Goal: Communication & Community: Answer question/provide support

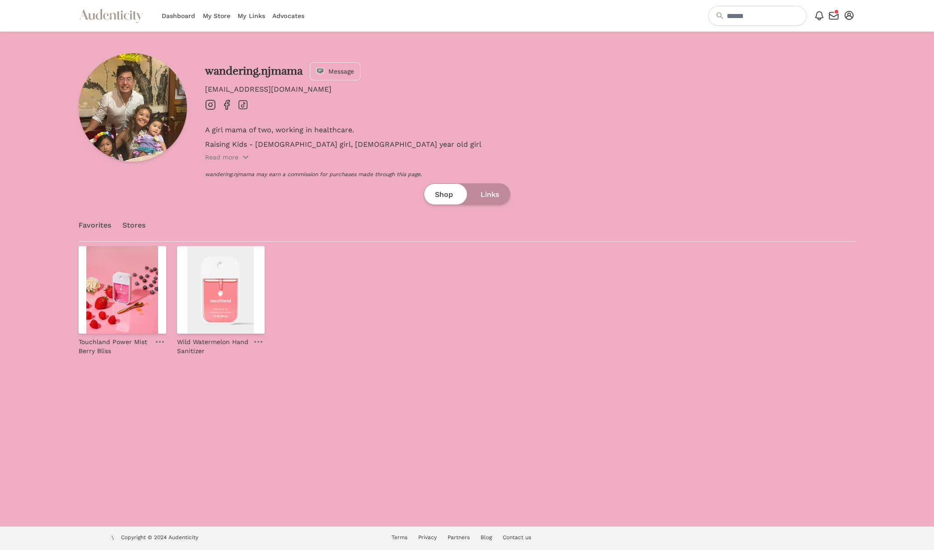
click at [835, 15] on icon "button" at bounding box center [833, 16] width 9 height 7
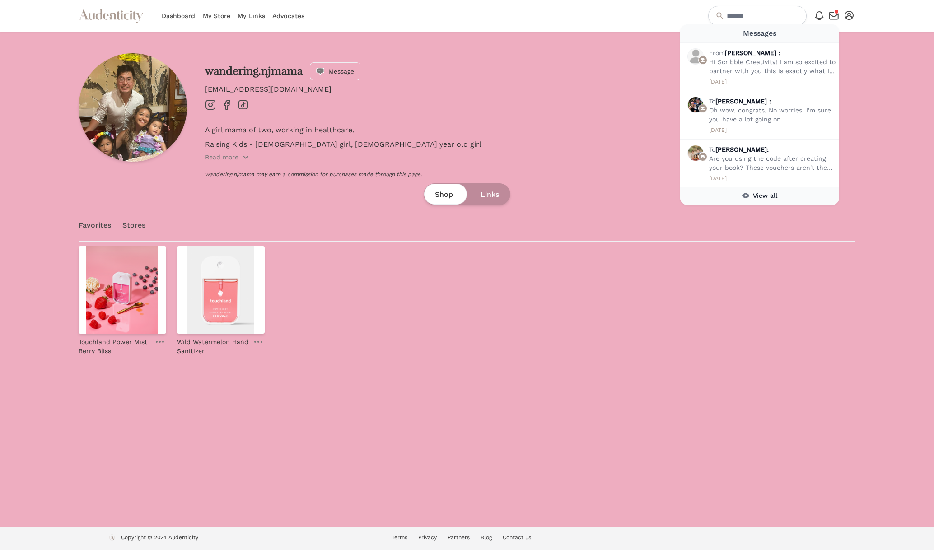
click at [835, 11] on div "button" at bounding box center [835, 11] width 5 height 5
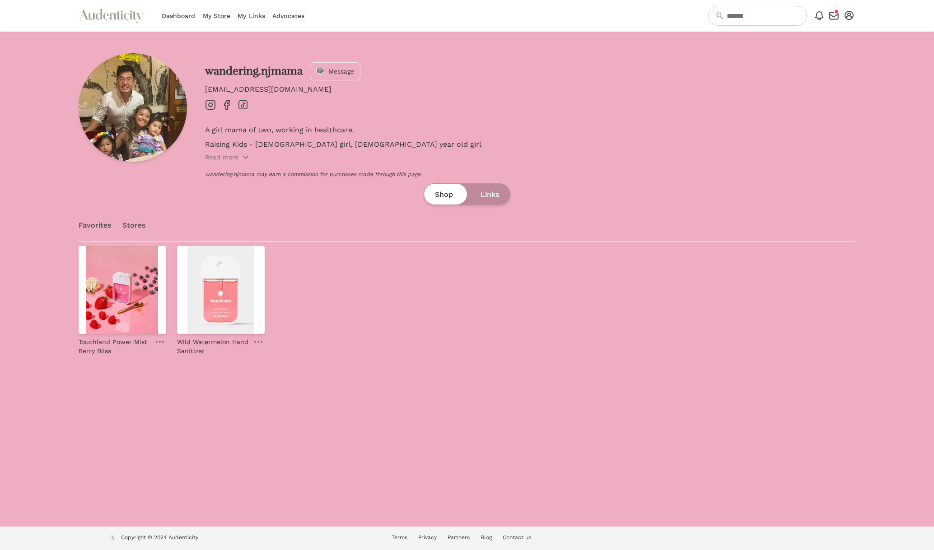
click at [835, 11] on div "button" at bounding box center [835, 11] width 5 height 5
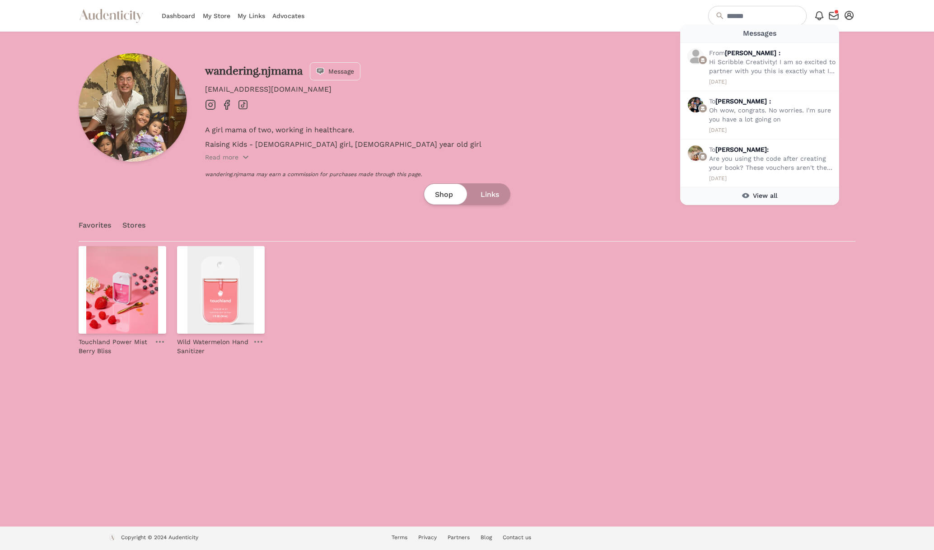
click at [228, 14] on link "My Store" at bounding box center [217, 16] width 28 height 32
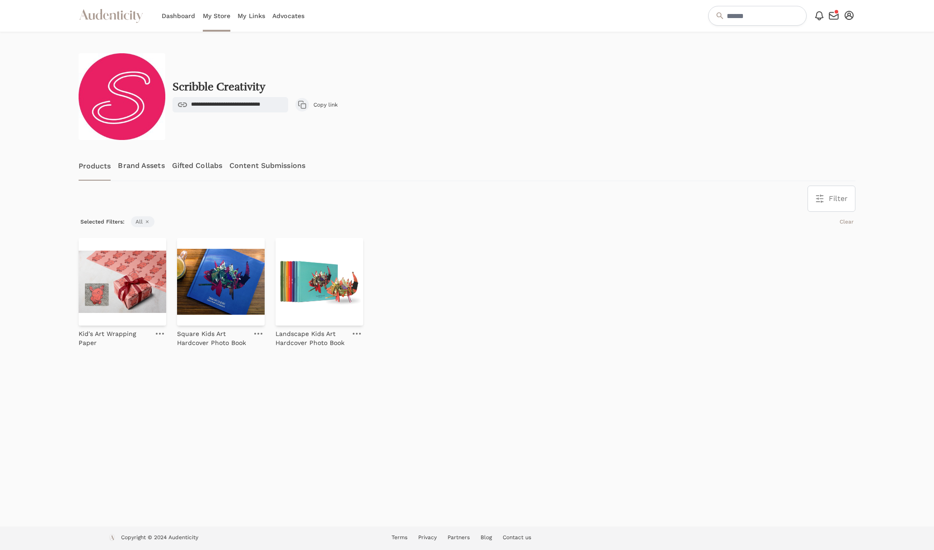
click at [831, 17] on icon "button" at bounding box center [833, 15] width 11 height 11
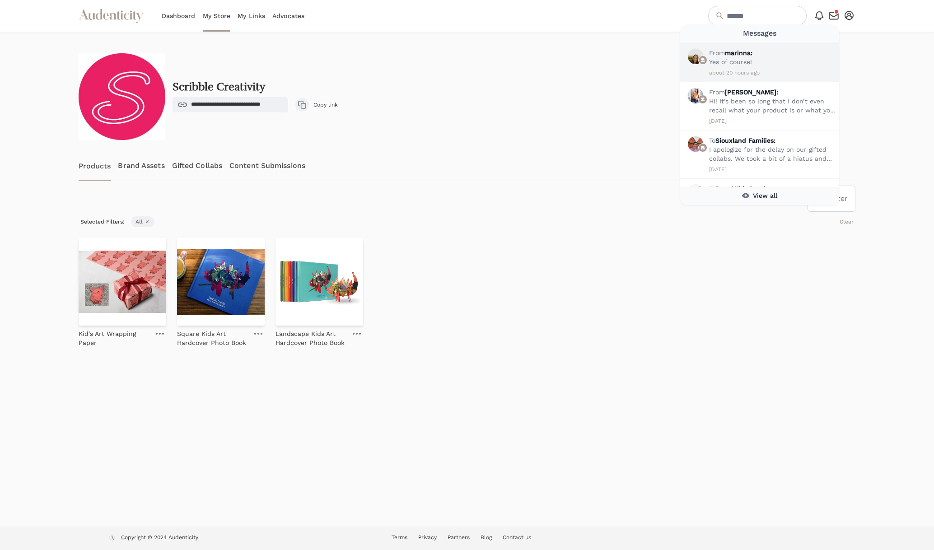
click at [783, 54] on div "From marinna: Yes of course!" at bounding box center [772, 57] width 126 height 18
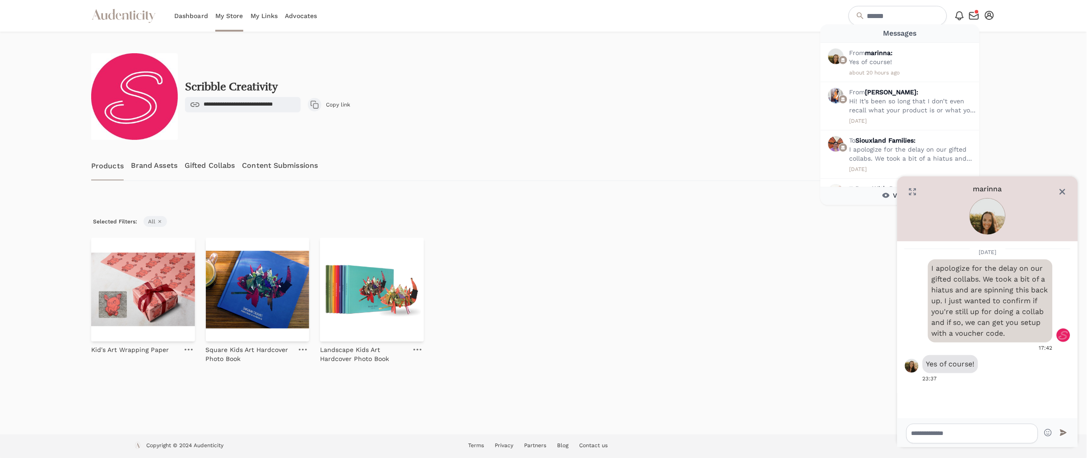
click at [289, 70] on div "**********" at bounding box center [543, 96] width 905 height 87
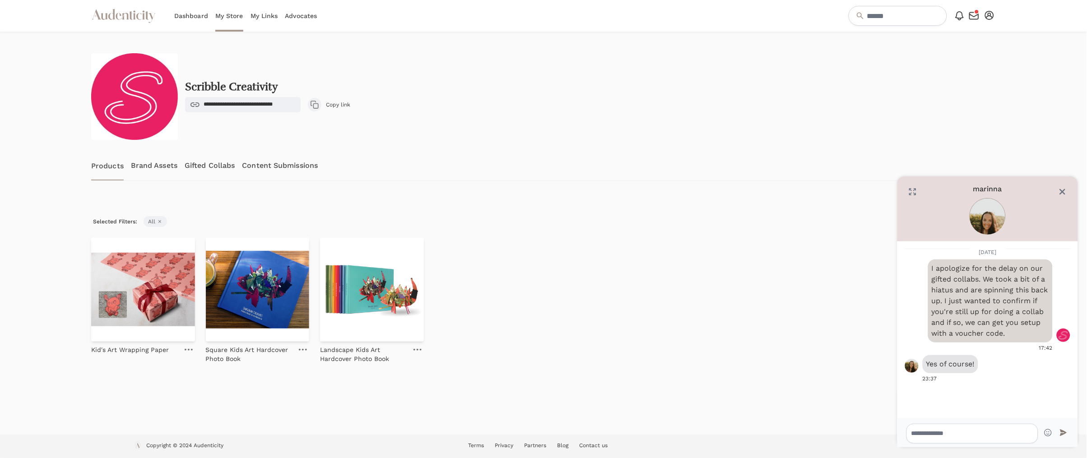
click at [502, 206] on div "Filter Filter & Sort Close drawer Brands Select Scribble Creativity Categories …" at bounding box center [543, 199] width 905 height 26
click at [933, 191] on span "marinna" at bounding box center [987, 189] width 29 height 11
drag, startPoint x: 1000, startPoint y: 236, endPoint x: 989, endPoint y: 223, distance: 16.3
click at [933, 235] on div "marinna Close" at bounding box center [988, 209] width 181 height 65
click at [933, 219] on img at bounding box center [987, 217] width 35 height 36
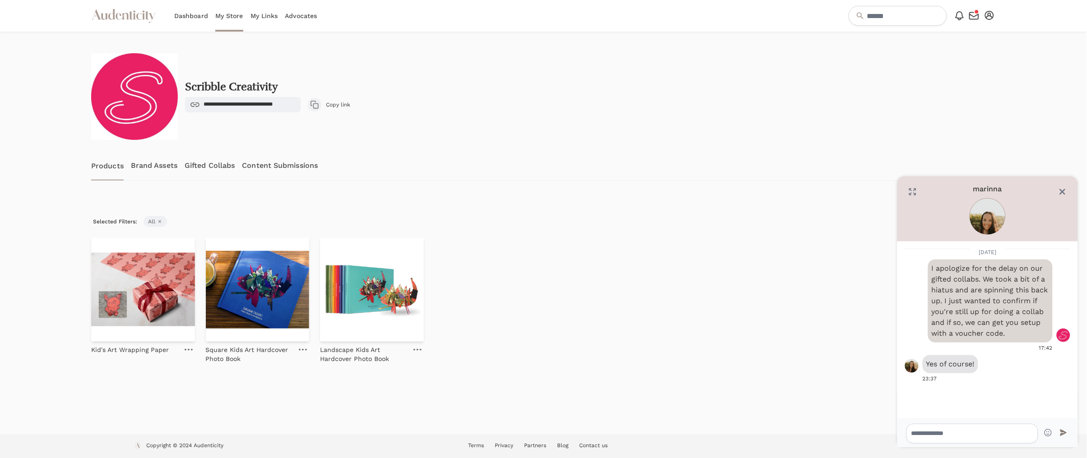
click at [912, 366] on img at bounding box center [912, 366] width 14 height 14
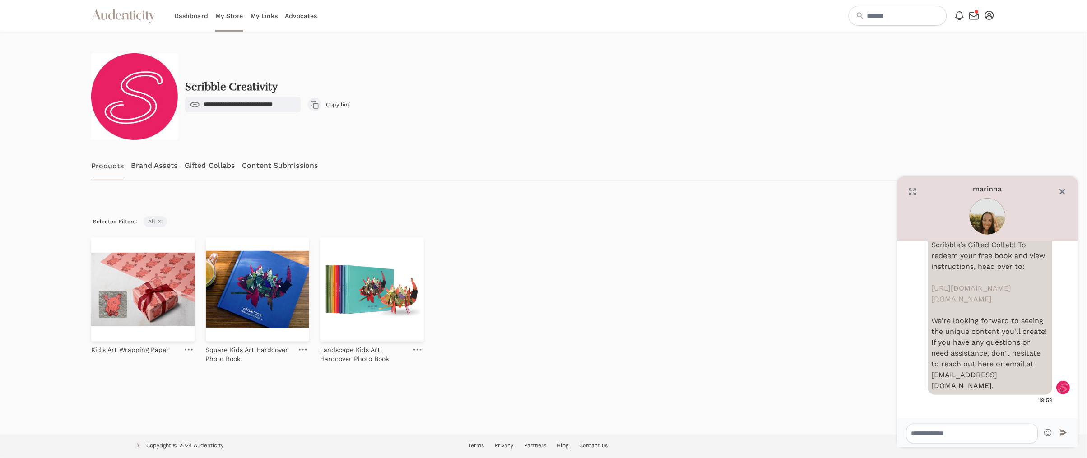
click at [933, 19] on icon "button" at bounding box center [974, 15] width 11 height 11
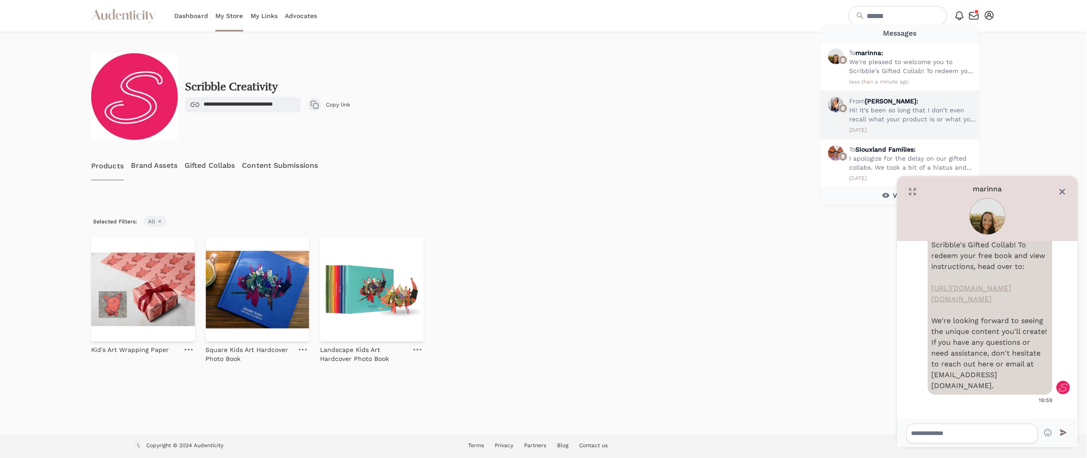
click at [902, 111] on p "Hi! It’s been so long that I don’t even recall what your product is or what you…" at bounding box center [913, 115] width 126 height 18
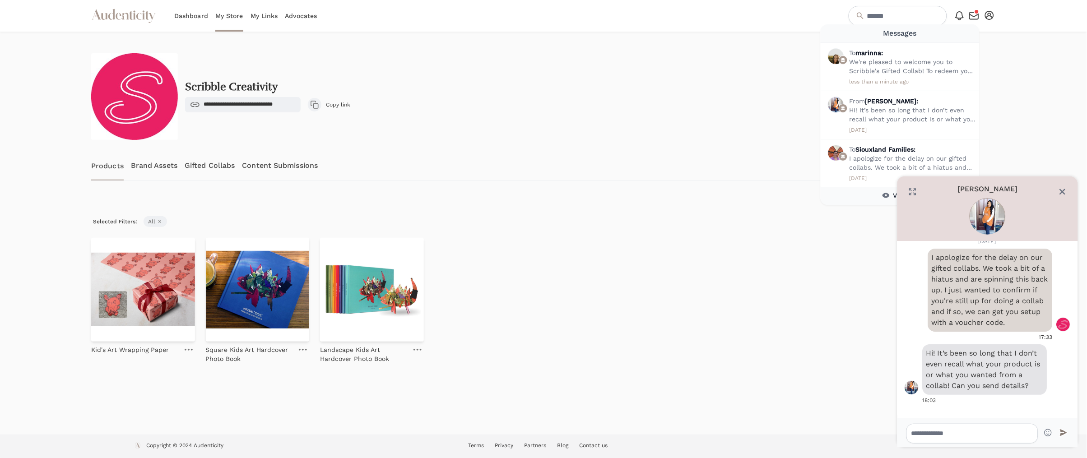
scroll to position [21, 0]
click at [933, 428] on textarea at bounding box center [973, 434] width 132 height 20
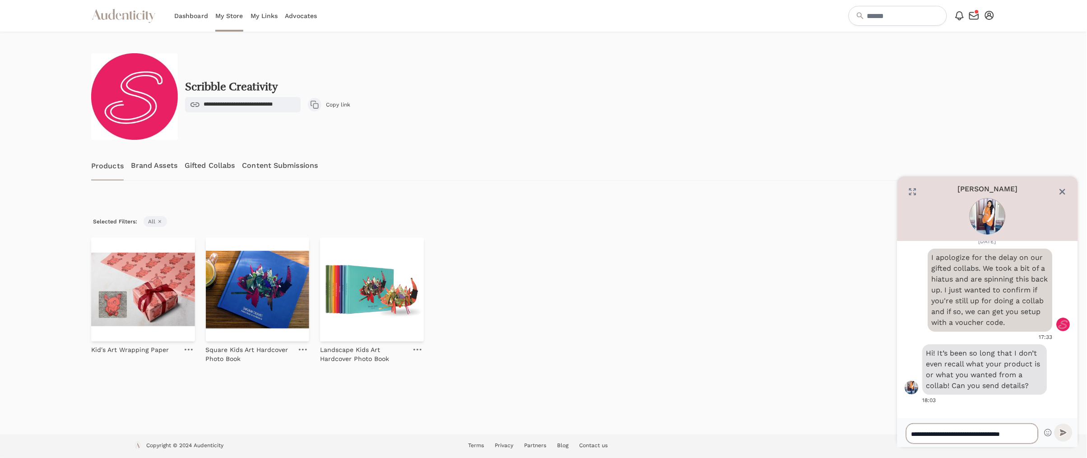
scroll to position [66, 0]
type textarea "**********"
click at [933, 433] on icon "submit" at bounding box center [1064, 433] width 8 height 8
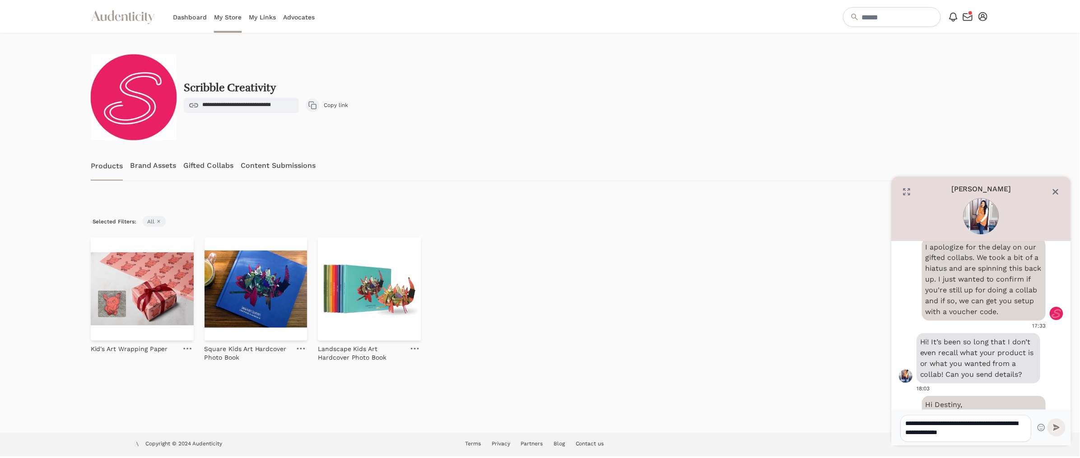
scroll to position [149, 0]
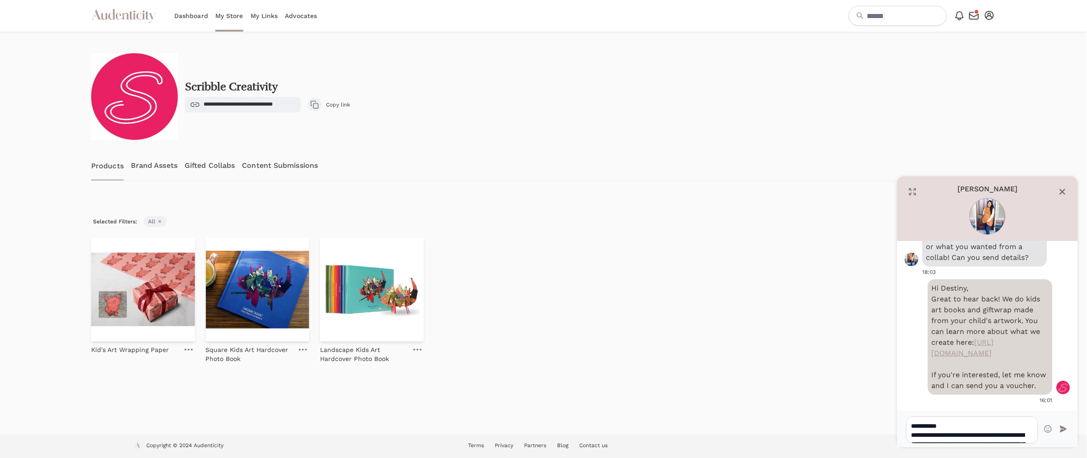
click at [587, 260] on div "Kid's Art Wrapping Paper Square Kids Art Hardcover Photo Book Landscape Kids Ar…" at bounding box center [543, 301] width 905 height 126
click at [695, 108] on div "**********" at bounding box center [543, 96] width 905 height 87
click at [532, 107] on div "**********" at bounding box center [543, 96] width 905 height 87
click at [198, 168] on link "Gifted Collabs" at bounding box center [210, 166] width 50 height 30
click at [199, 167] on link "Gifted Collabs" at bounding box center [210, 166] width 50 height 30
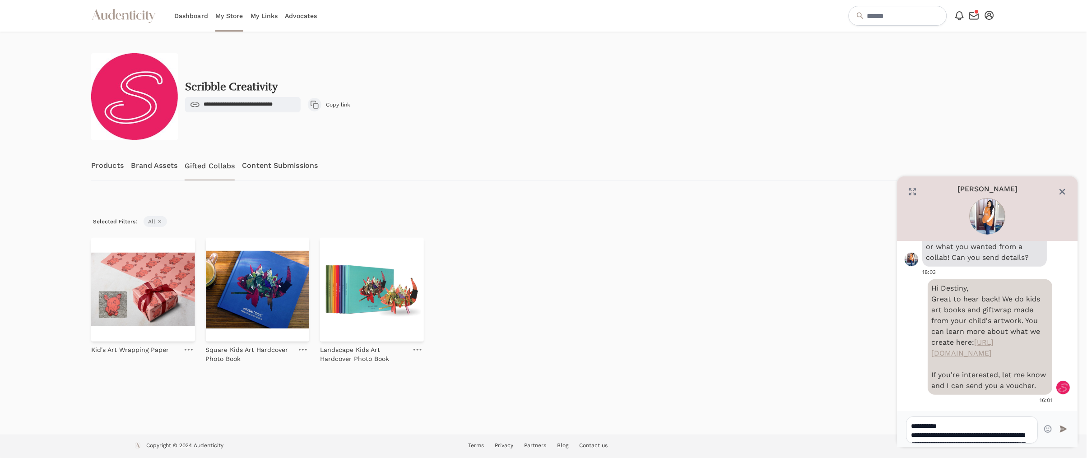
click at [205, 163] on link "Gifted Collabs" at bounding box center [210, 166] width 50 height 30
click at [207, 164] on link "Gifted Collabs" at bounding box center [210, 166] width 50 height 30
click at [212, 163] on link "Gifted Collabs" at bounding box center [210, 166] width 50 height 30
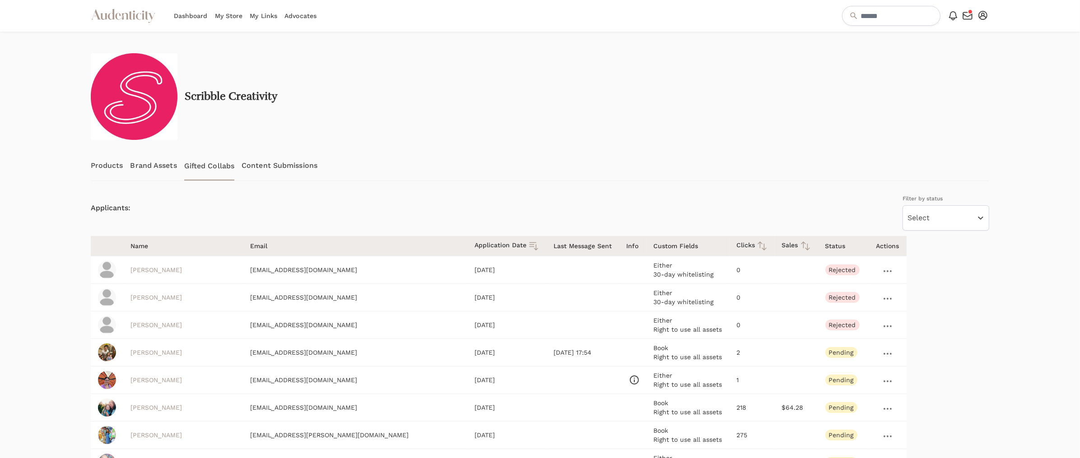
click at [559, 177] on div "Products Brand Assets Gifted Collabs Content Submissions" at bounding box center [540, 166] width 899 height 30
click at [966, 11] on icon "button" at bounding box center [967, 15] width 11 height 11
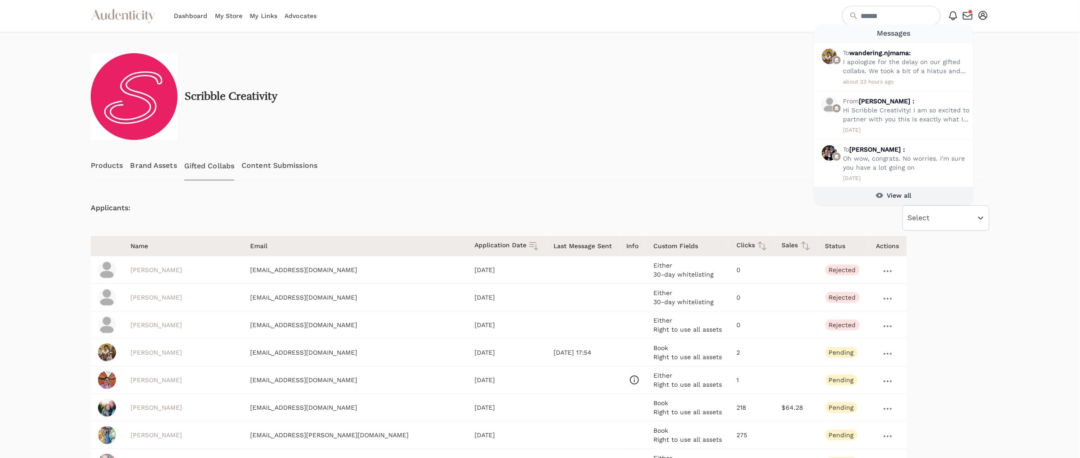
click at [893, 195] on div "View all" at bounding box center [893, 195] width 35 height 9
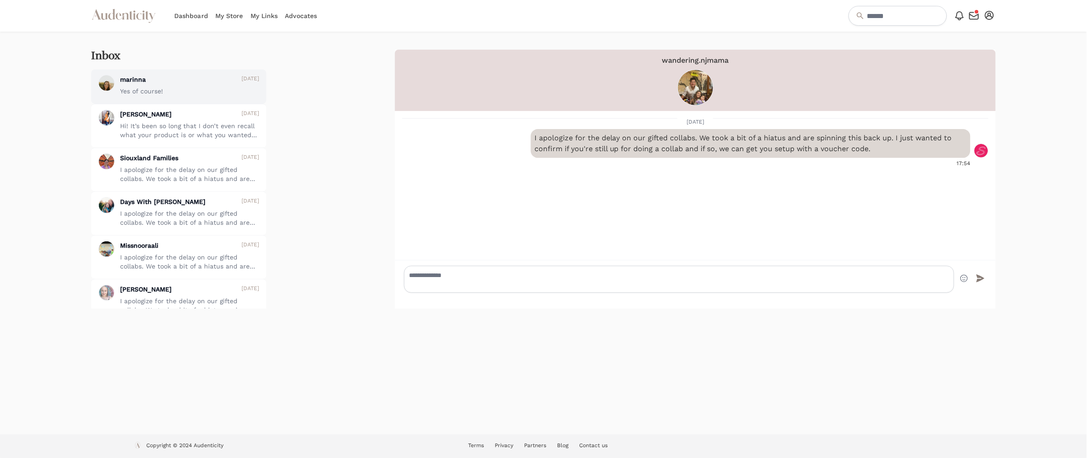
click at [207, 82] on div "marinna October 8, 2025" at bounding box center [189, 79] width 139 height 9
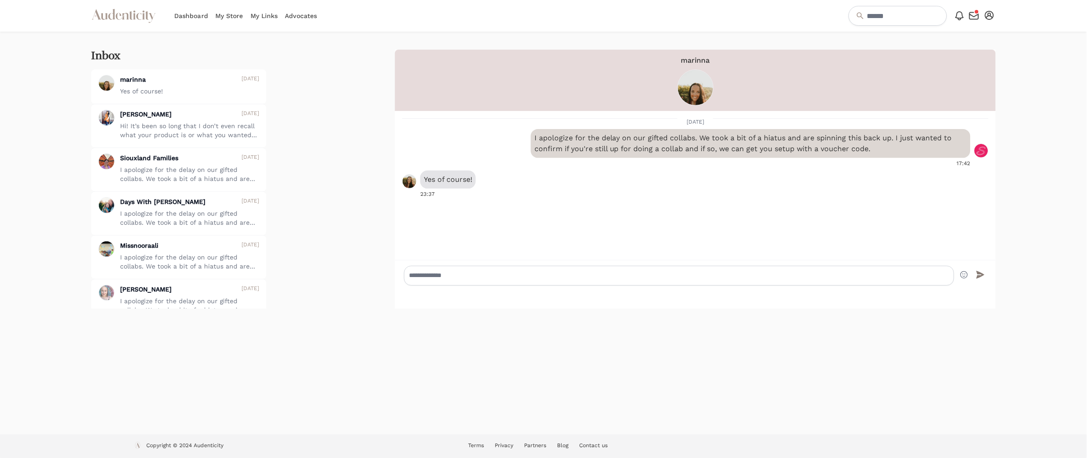
click at [701, 85] on img at bounding box center [696, 88] width 36 height 36
click at [699, 61] on span "marinna" at bounding box center [695, 60] width 29 height 11
click at [697, 89] on img at bounding box center [696, 88] width 36 height 36
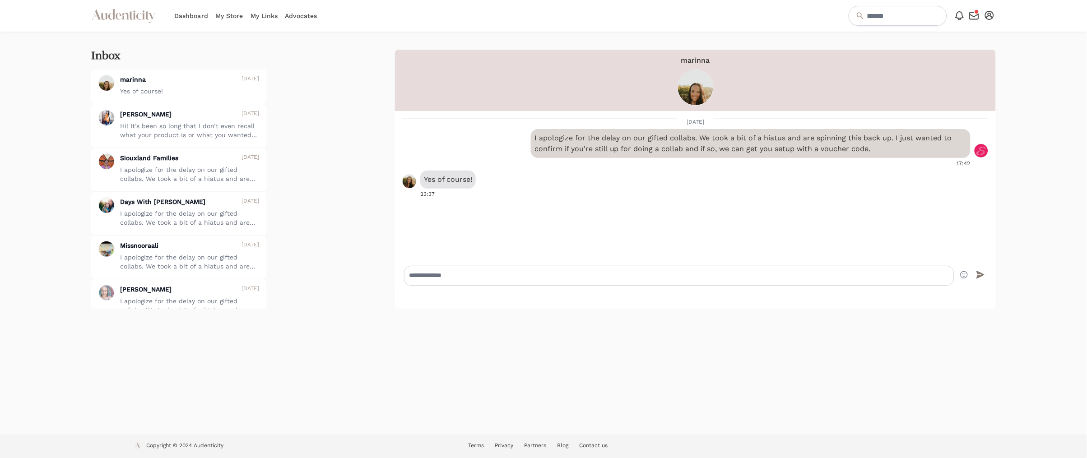
click at [697, 89] on img at bounding box center [696, 88] width 36 height 36
click at [698, 63] on span "marinna" at bounding box center [695, 60] width 29 height 11
click at [698, 62] on span "marinna" at bounding box center [695, 60] width 29 height 11
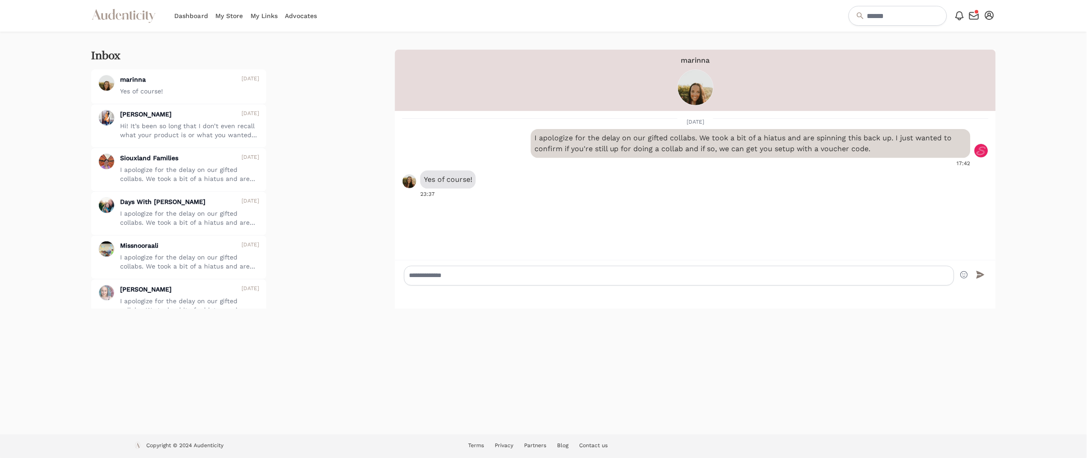
click at [410, 182] on img at bounding box center [409, 181] width 14 height 14
click at [224, 15] on link "My Store" at bounding box center [229, 16] width 28 height 32
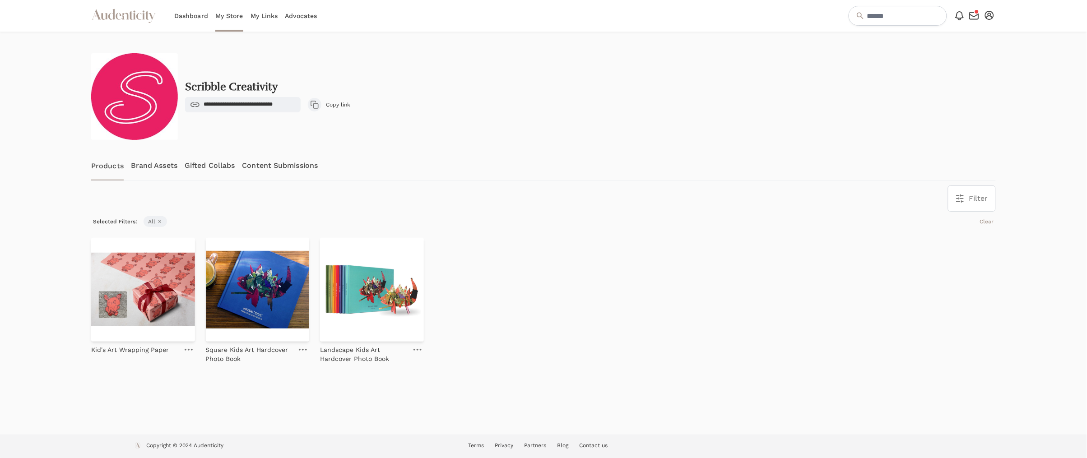
click at [193, 165] on link "Gifted Collabs" at bounding box center [210, 166] width 50 height 30
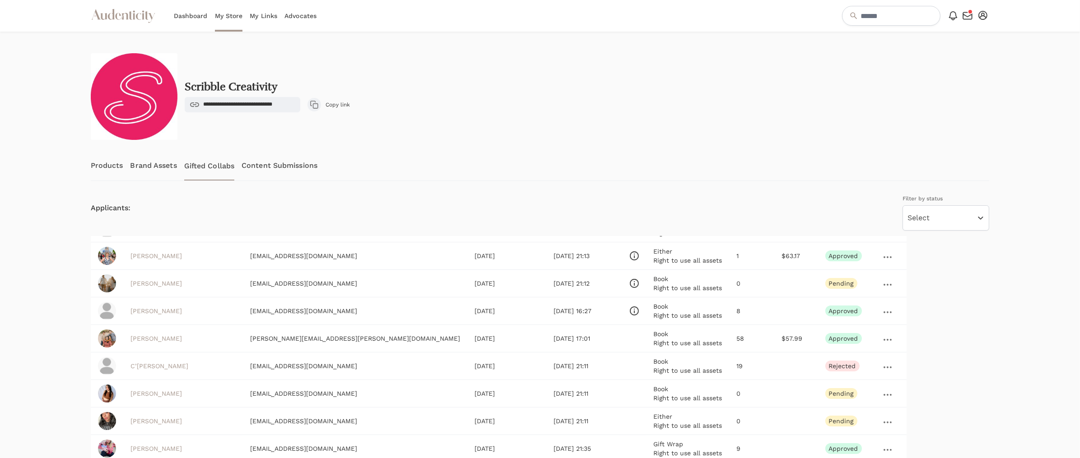
scroll to position [351, 0]
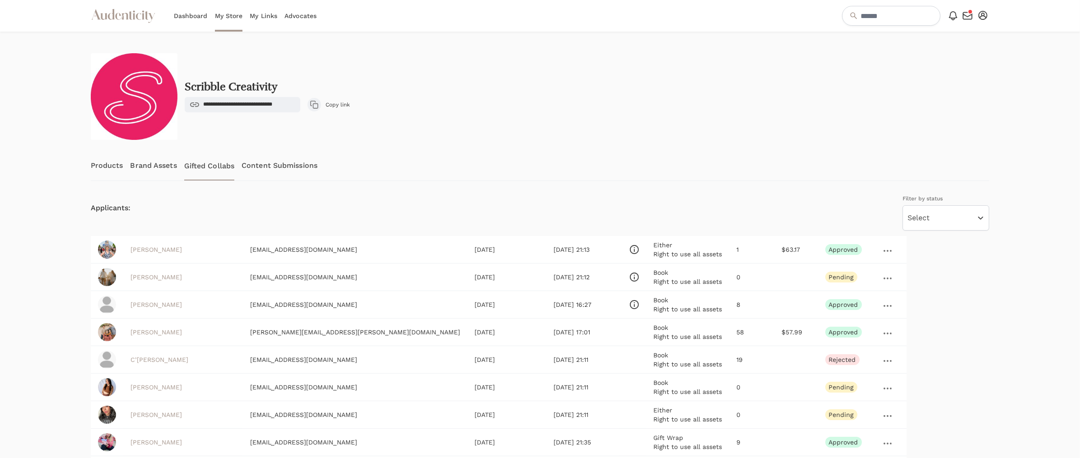
click at [838, 239] on div "Name Email Application Date Last Message Sent Info Custom Fields Clicks Sales S…" at bounding box center [540, 462] width 899 height 452
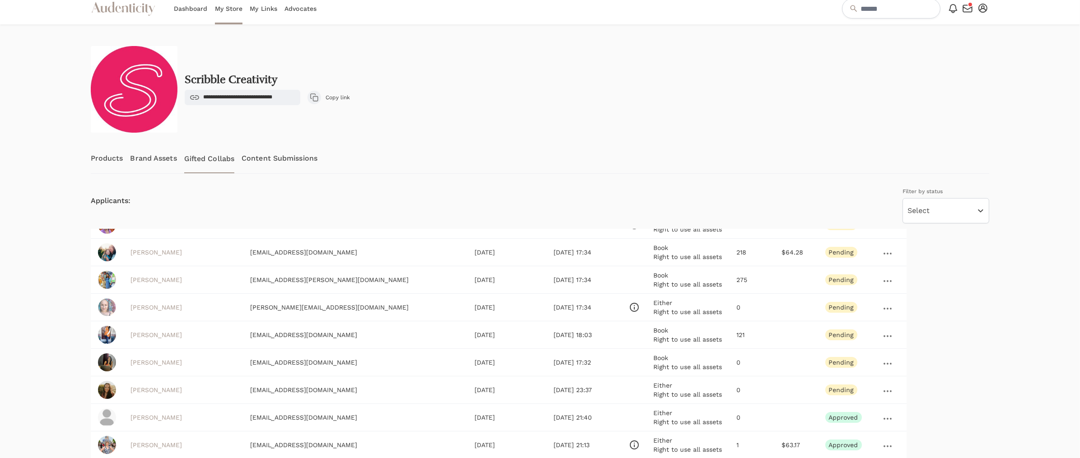
scroll to position [191, 0]
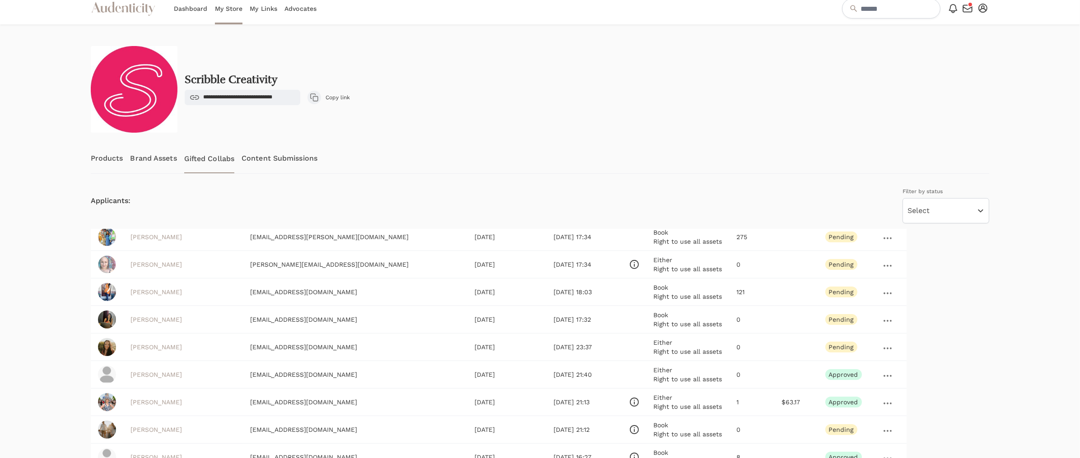
drag, startPoint x: 208, startPoint y: 349, endPoint x: 213, endPoint y: 348, distance: 4.7
click at [208, 349] on td "[PERSON_NAME]" at bounding box center [183, 348] width 120 height 28
drag, startPoint x: 218, startPoint y: 348, endPoint x: 344, endPoint y: 349, distance: 126.4
click at [344, 349] on tr "marinna emond everydaywithmarinnatayyy@gmail.com Apr 09, 2025 08 Oct 23:37 Eith…" at bounding box center [499, 348] width 816 height 28
copy tr "[EMAIL_ADDRESS][DOMAIN_NAME]"
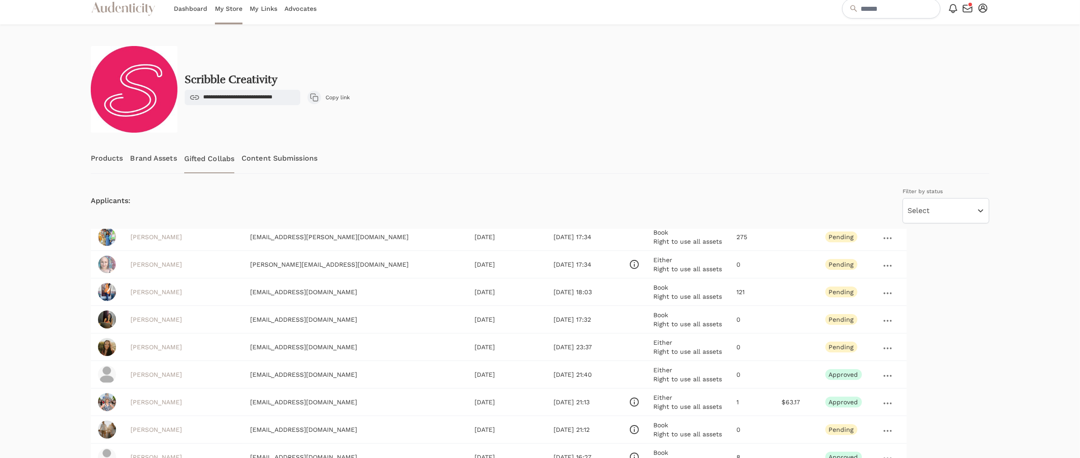
click at [189, 343] on td "[PERSON_NAME]" at bounding box center [183, 348] width 120 height 28
click at [156, 348] on link "[PERSON_NAME]" at bounding box center [155, 347] width 51 height 7
click at [804, 352] on div "Name Email Application Date Last Message Sent Info Custom Fields Clicks Sales S…" at bounding box center [540, 455] width 899 height 452
click at [884, 348] on icon at bounding box center [888, 349] width 8 height 2
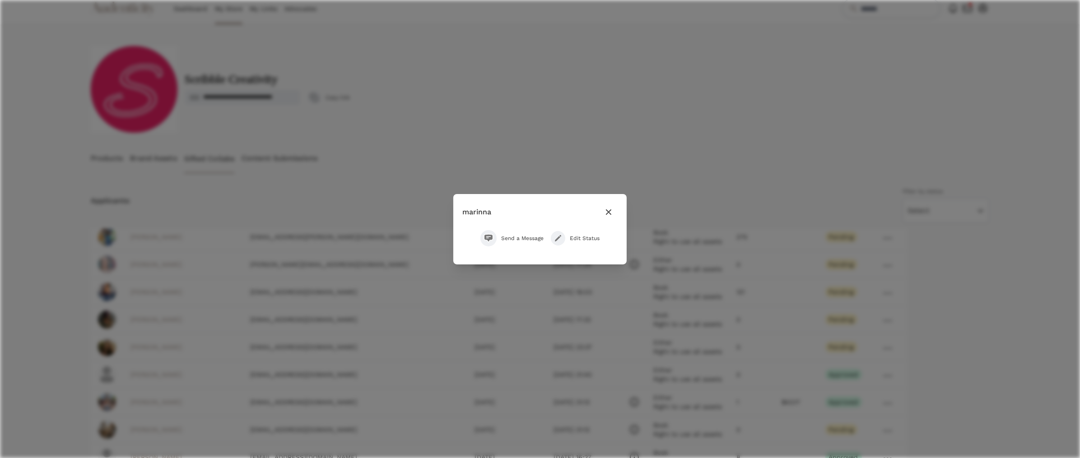
click at [509, 236] on span "Send a Message" at bounding box center [522, 238] width 42 height 7
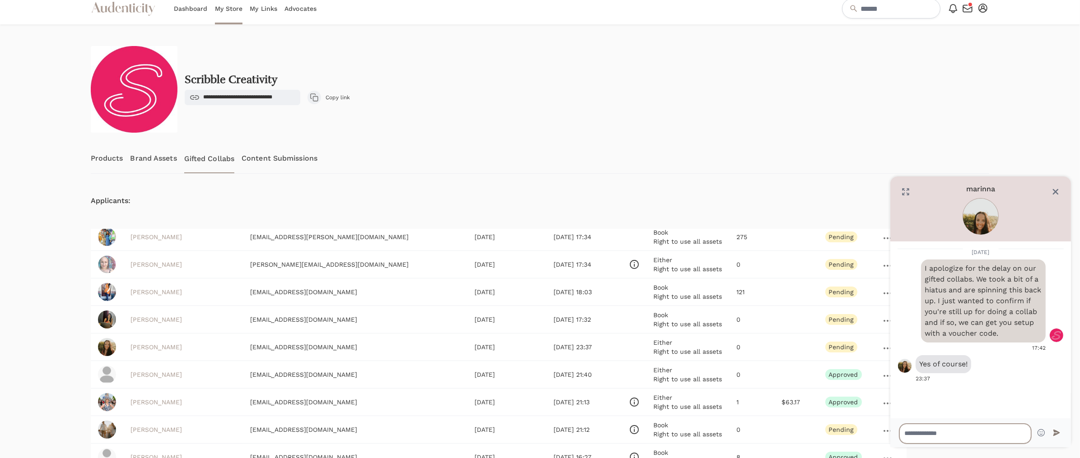
click at [951, 429] on textarea at bounding box center [965, 434] width 132 height 20
paste textarea "**********"
type textarea "**********"
click at [1057, 434] on icon "submit" at bounding box center [1056, 433] width 8 height 8
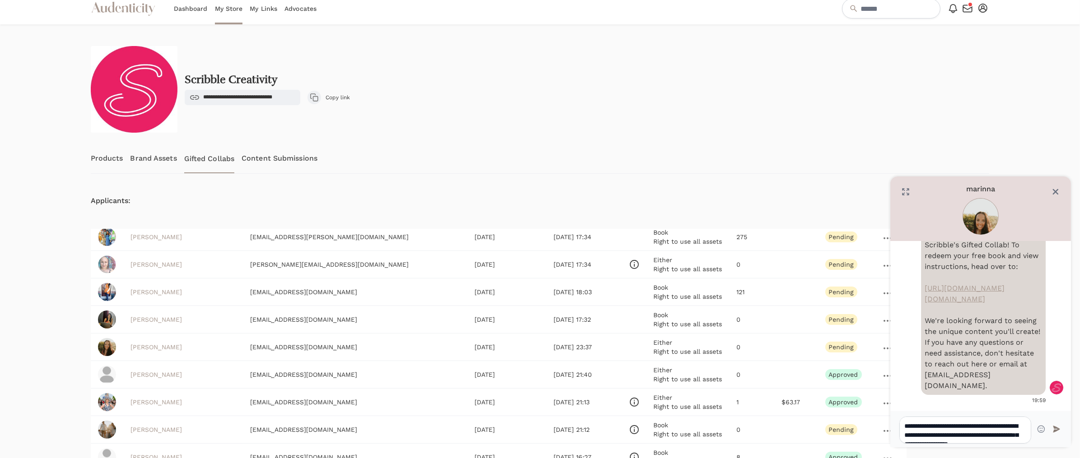
scroll to position [222, 0]
click at [1052, 194] on icon "Close" at bounding box center [1055, 191] width 9 height 9
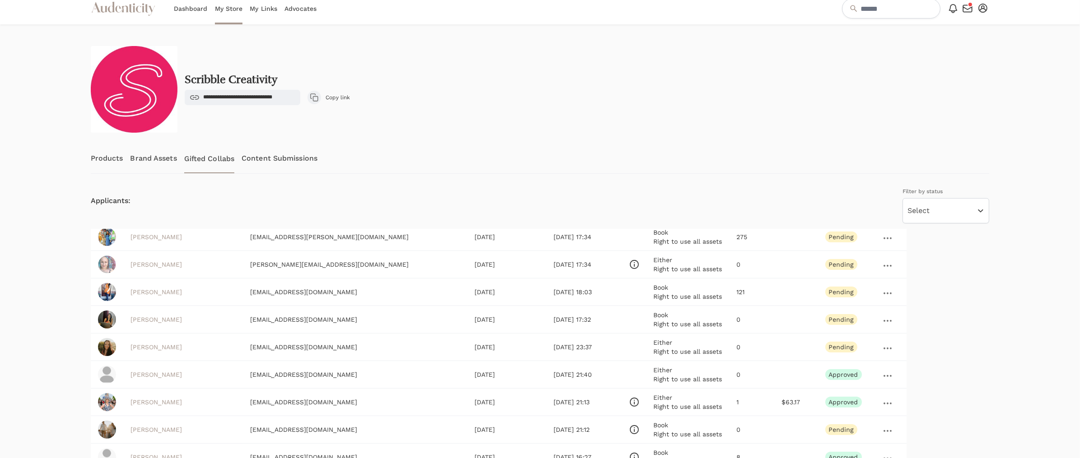
click at [876, 347] on div at bounding box center [887, 347] width 23 height 14
click at [881, 347] on link at bounding box center [887, 348] width 13 height 11
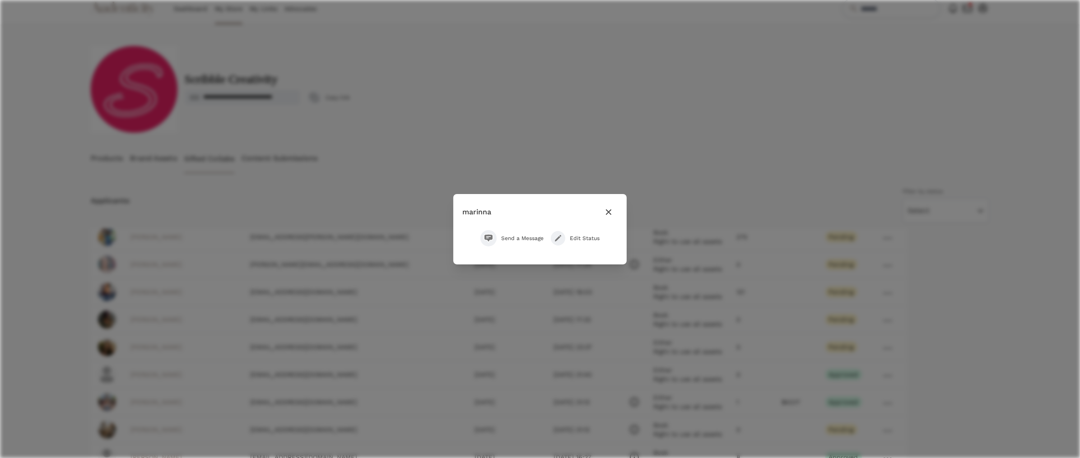
click at [581, 237] on span "Edit Status" at bounding box center [585, 238] width 30 height 7
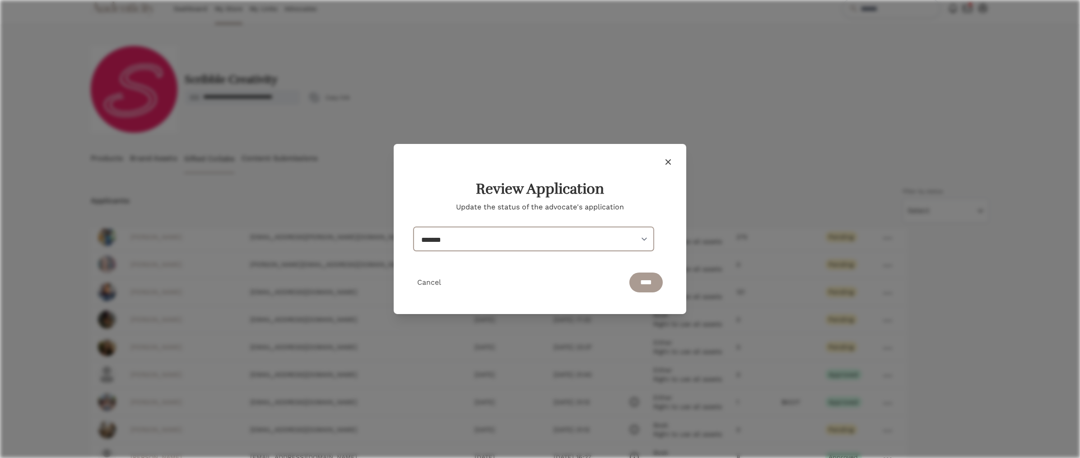
click at [512, 236] on select "******* ******* ****** ******** ******** *******" at bounding box center [534, 239] width 240 height 24
select select "********"
click at [414, 227] on select "******* ******* ****** ******** ******** *******" at bounding box center [534, 239] width 240 height 24
click at [643, 284] on input "****" at bounding box center [645, 283] width 33 height 20
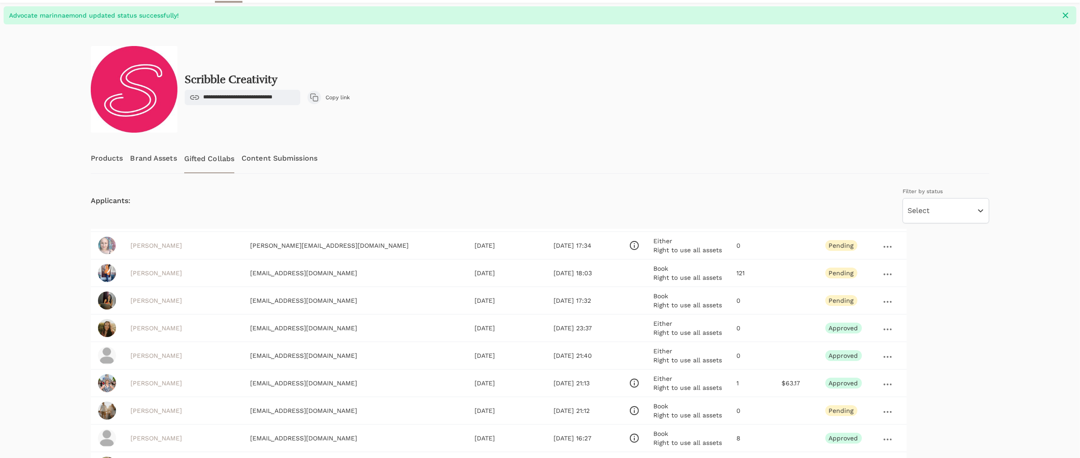
scroll to position [314, 0]
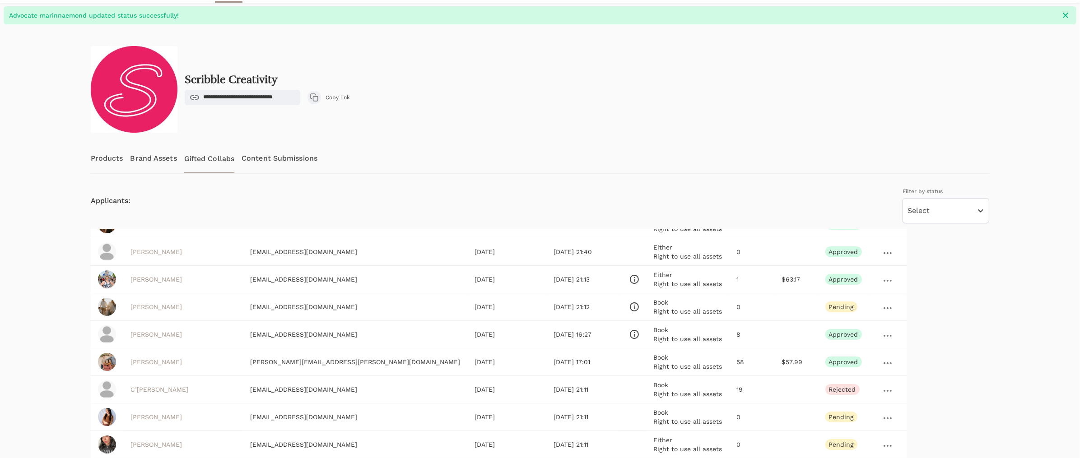
click at [881, 368] on link at bounding box center [887, 363] width 13 height 11
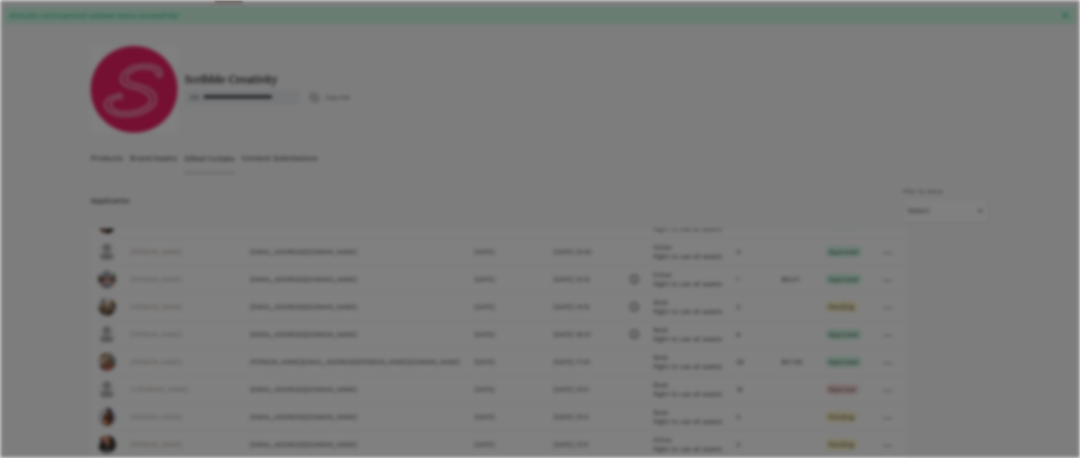
click at [770, 364] on div at bounding box center [540, 229] width 1080 height 458
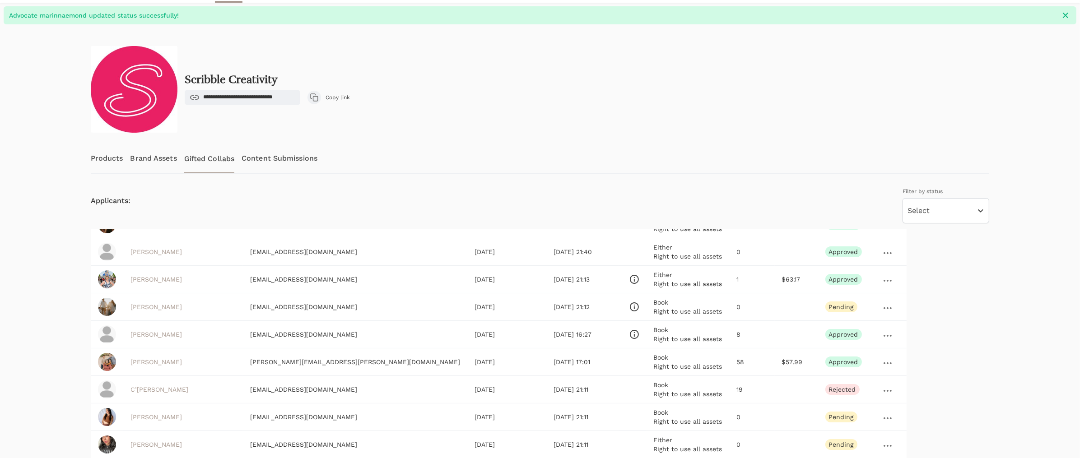
click at [884, 363] on icon at bounding box center [888, 364] width 8 height 2
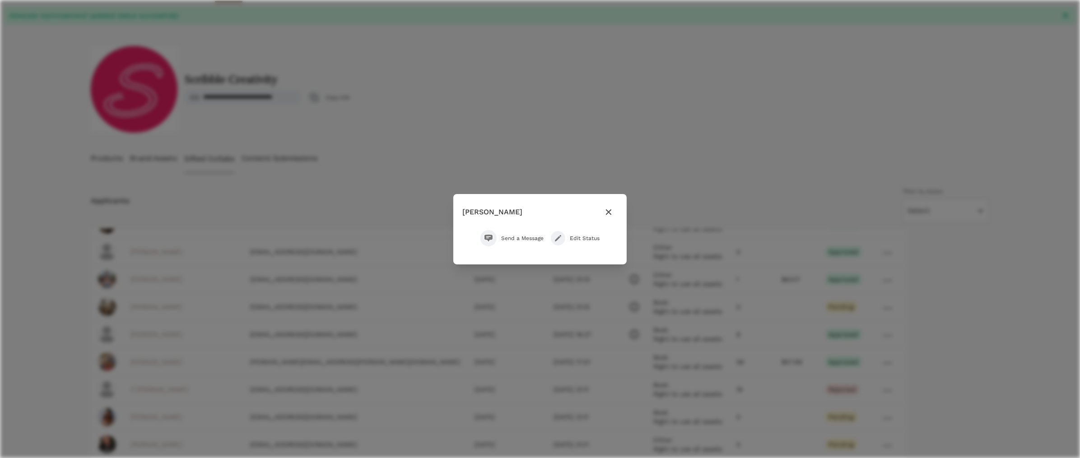
click at [573, 236] on span "Edit Status" at bounding box center [585, 238] width 30 height 7
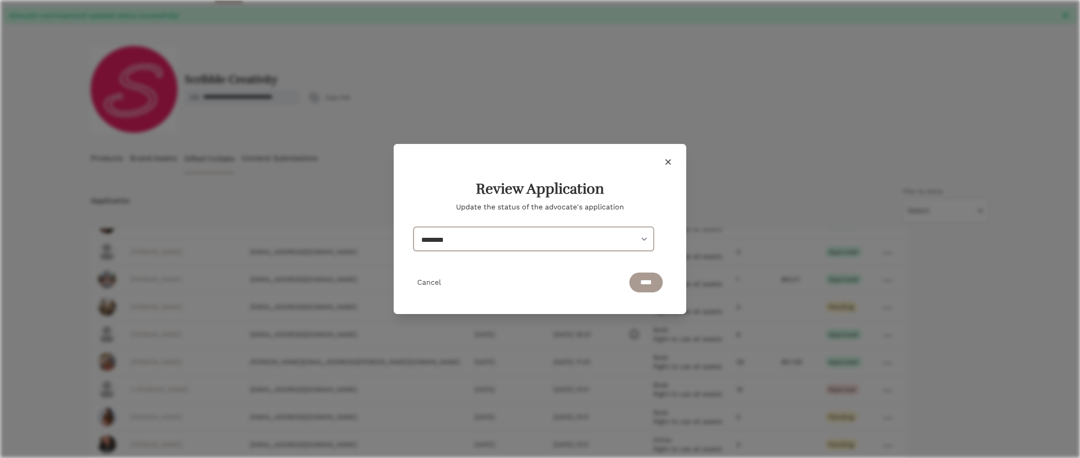
click at [573, 236] on select "******* ******* ****** ******** ******** *******" at bounding box center [534, 239] width 240 height 24
click at [433, 283] on span "Cancel" at bounding box center [429, 282] width 24 height 9
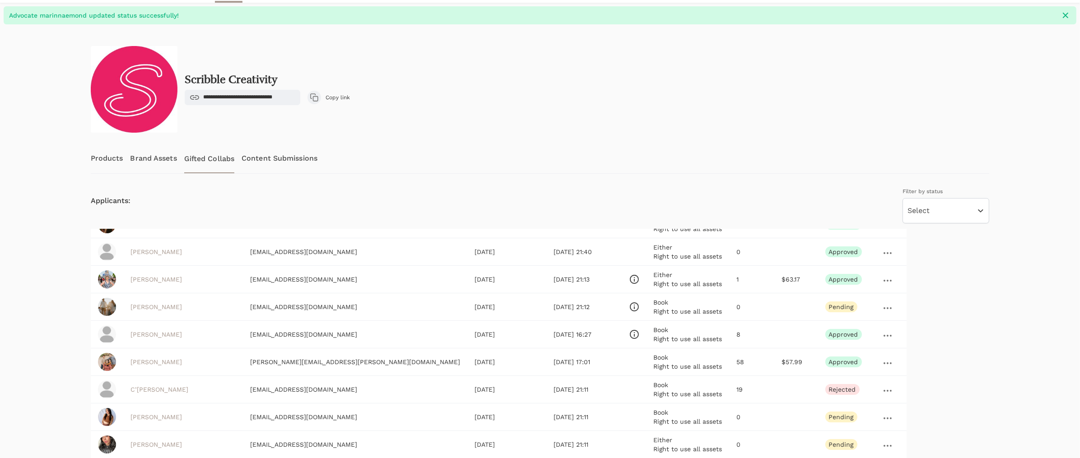
scroll to position [308, 0]
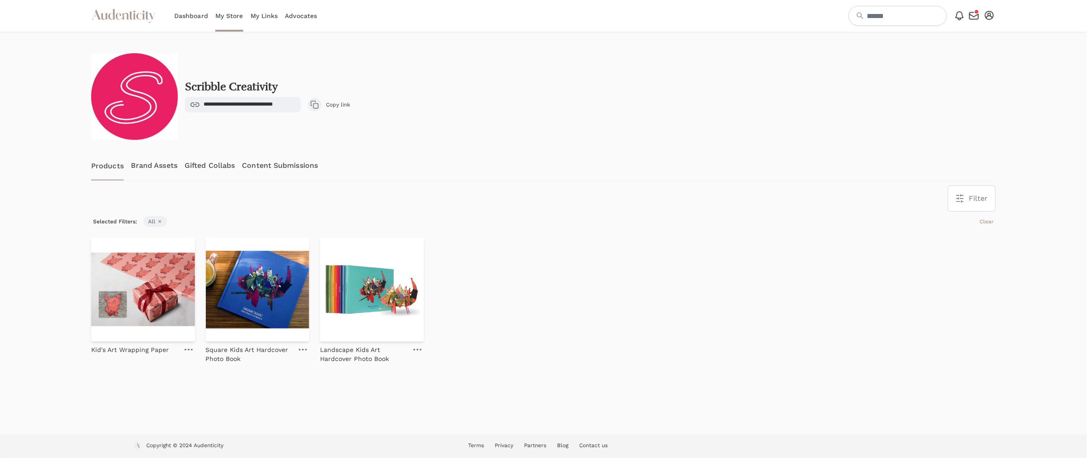
click at [201, 166] on link "Gifted Collabs" at bounding box center [210, 166] width 50 height 30
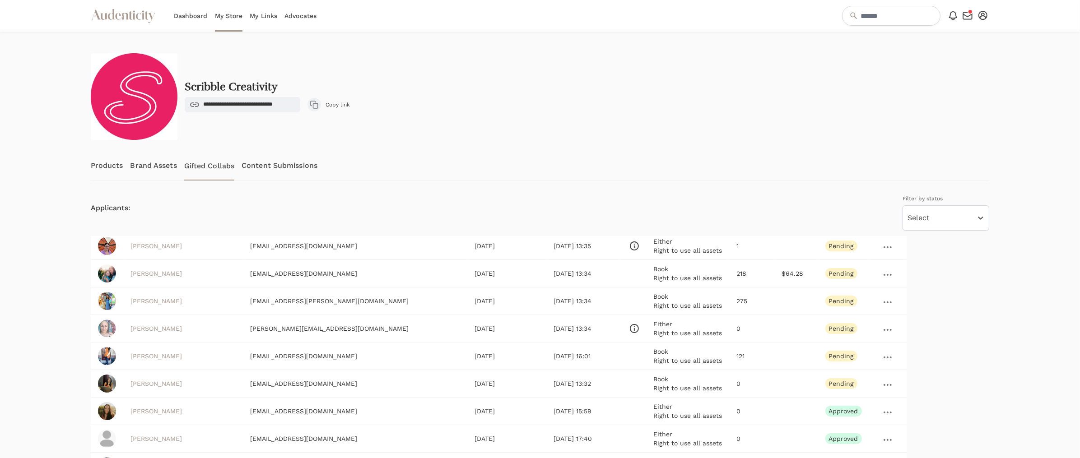
scroll to position [214, 0]
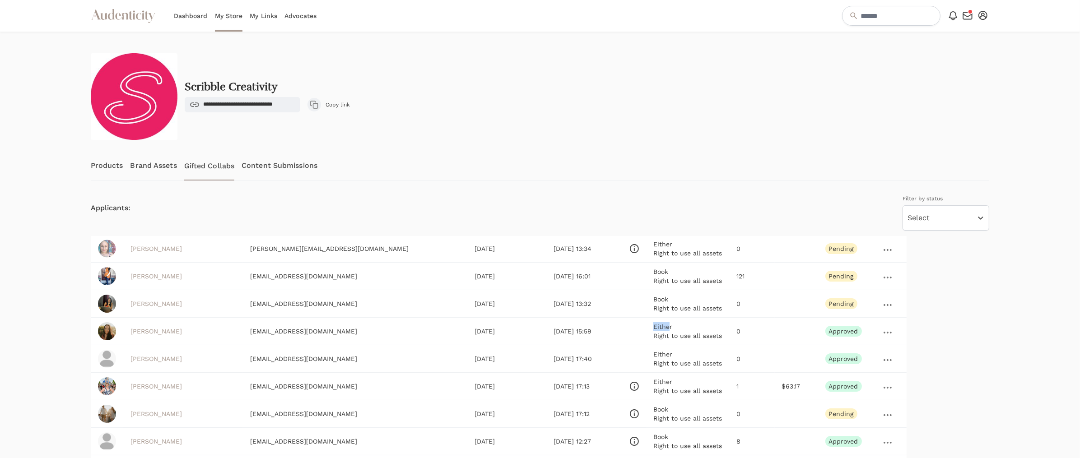
drag, startPoint x: 554, startPoint y: 326, endPoint x: 533, endPoint y: 325, distance: 21.2
click at [646, 325] on td "Either Right to use all assets" at bounding box center [687, 332] width 83 height 28
